Goal: Task Accomplishment & Management: Complete application form

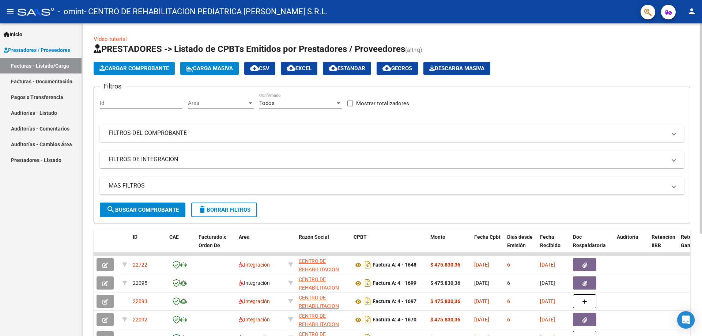
click at [159, 67] on span "Cargar Comprobante" at bounding box center [133, 68] width 69 height 7
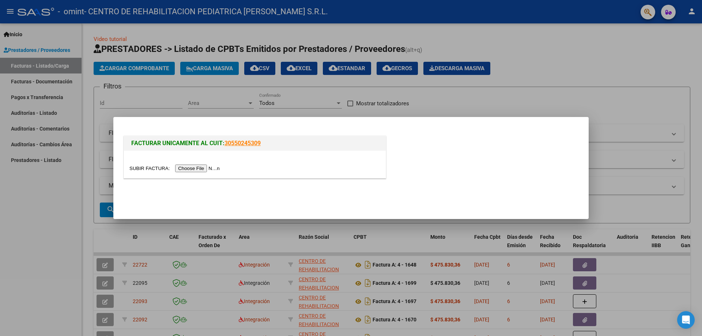
click at [207, 168] on input "file" at bounding box center [175, 169] width 93 height 8
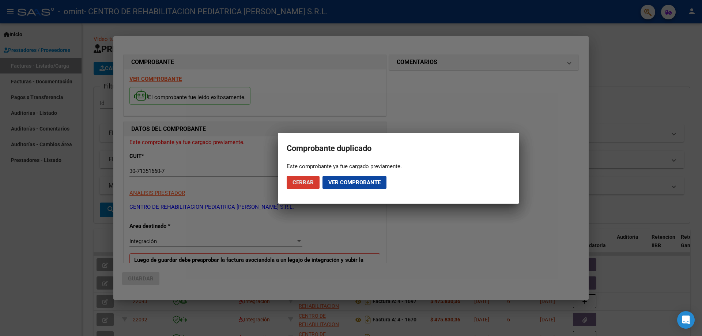
click at [341, 184] on span "Ver comprobante" at bounding box center [354, 182] width 52 height 7
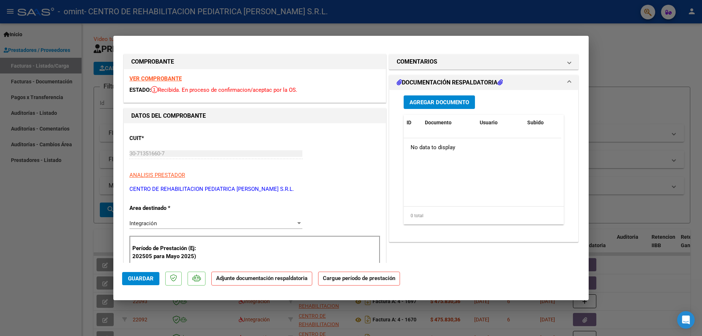
click at [448, 109] on div "Agregar Documento ID Documento Usuario Subido Acción No data to display 0 total…" at bounding box center [483, 163] width 171 height 146
click at [449, 104] on span "Agregar Documento" at bounding box center [440, 102] width 60 height 7
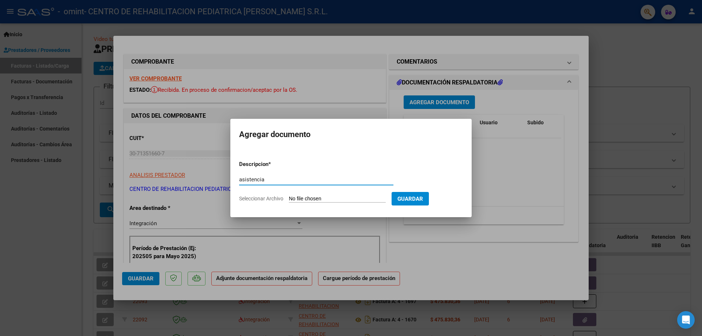
type input "asistencia"
click at [331, 199] on input "Seleccionar Archivo" at bounding box center [337, 199] width 97 height 7
type input "C:\fakepath\202508121137.pdf.pdf"
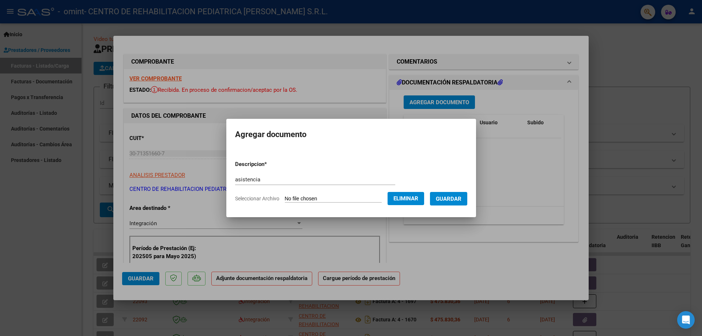
click at [458, 199] on span "Guardar" at bounding box center [449, 199] width 26 height 7
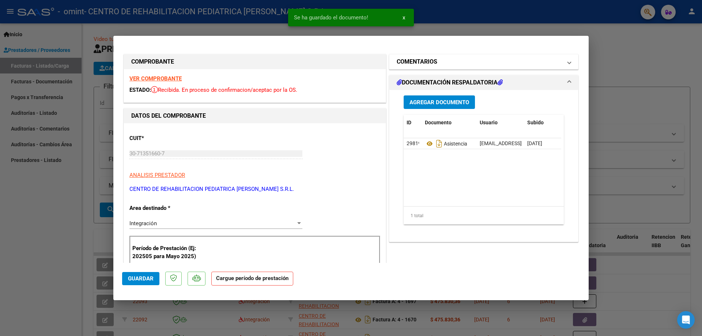
click at [568, 64] on span at bounding box center [569, 61] width 3 height 9
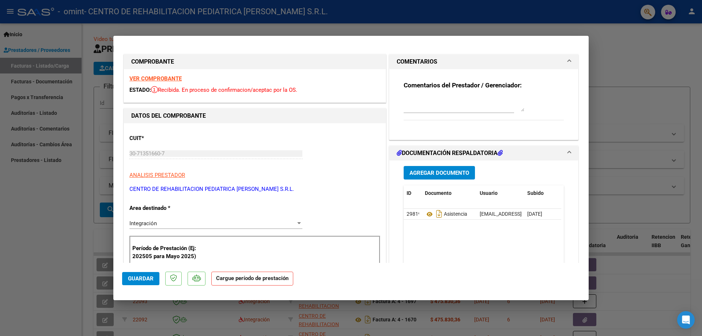
click at [140, 277] on span "Guardar" at bounding box center [141, 278] width 26 height 7
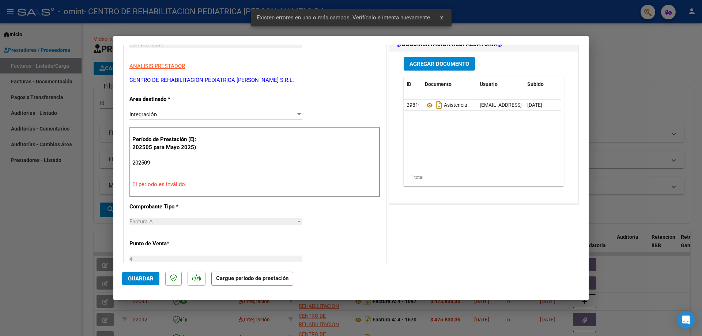
scroll to position [110, 0]
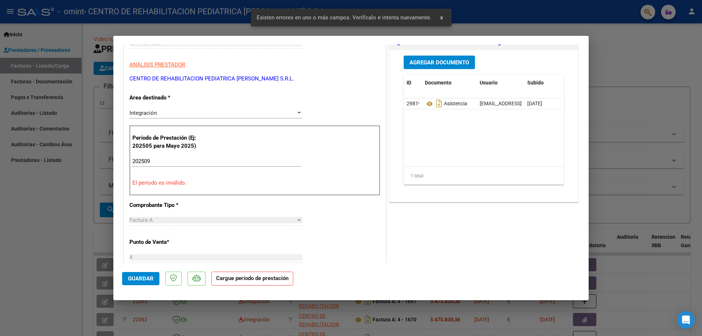
click at [170, 161] on input "202509" at bounding box center [216, 161] width 169 height 7
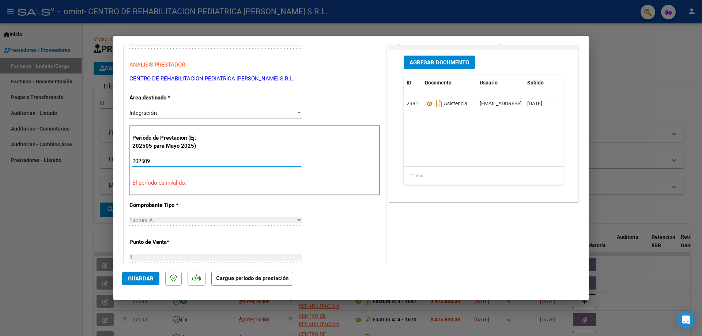
scroll to position [0, 0]
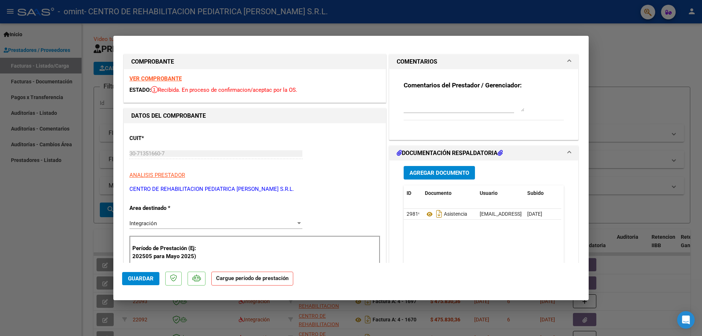
click at [144, 278] on span "Guardar" at bounding box center [141, 278] width 26 height 7
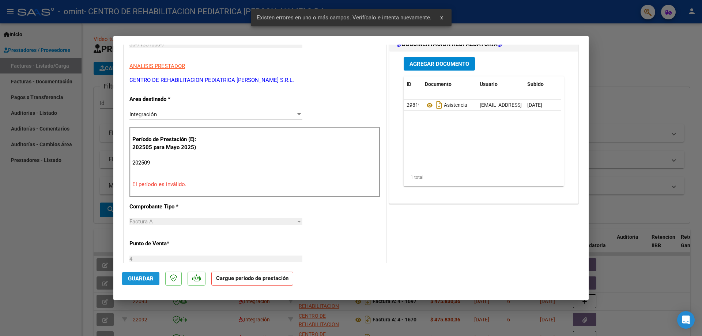
scroll to position [110, 0]
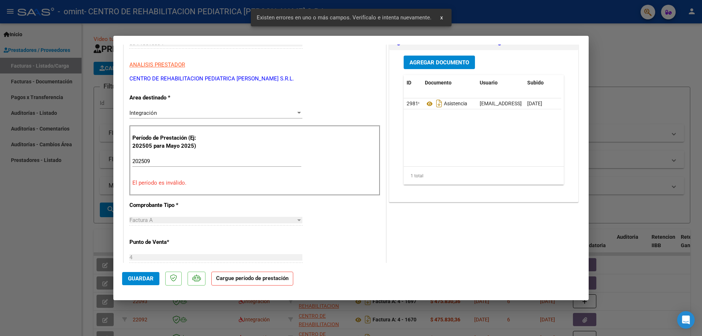
click at [616, 106] on div at bounding box center [351, 168] width 702 height 336
type input "$ 0,00"
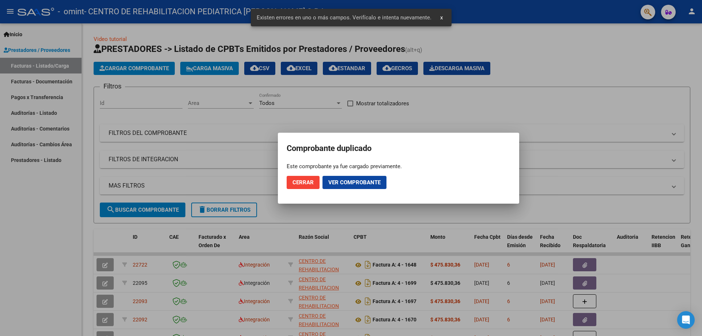
click at [300, 188] on button "Cerrar" at bounding box center [303, 182] width 33 height 13
